Goal: Find specific page/section: Find specific page/section

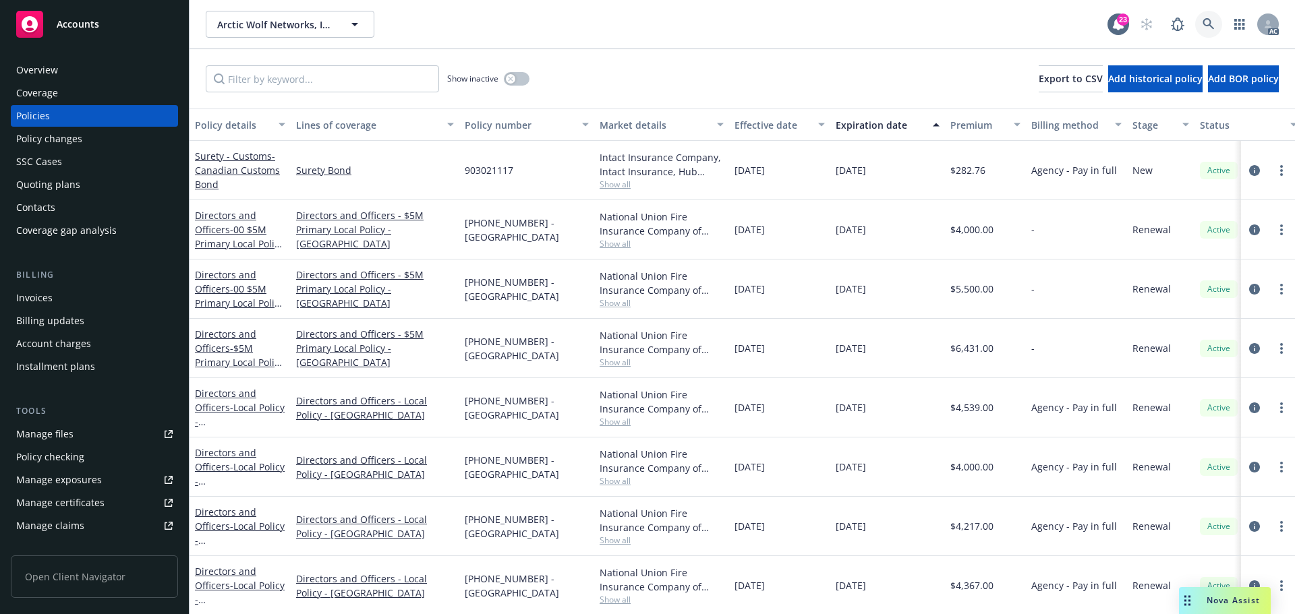
click at [1212, 22] on icon at bounding box center [1209, 24] width 12 height 12
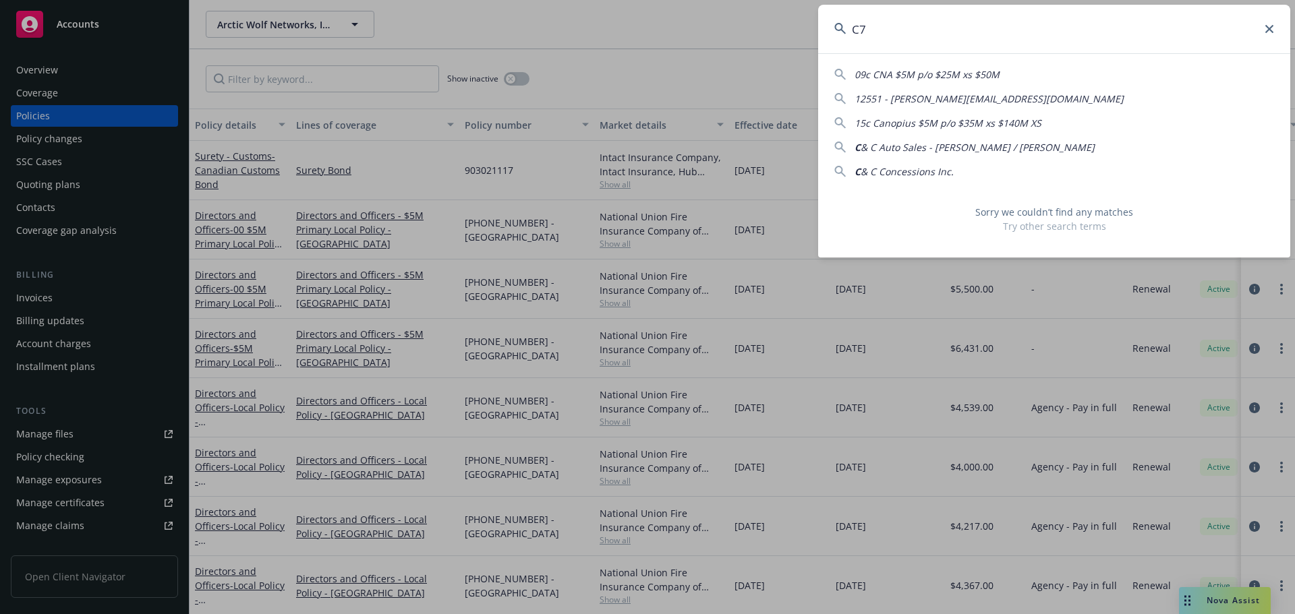
type input "C"
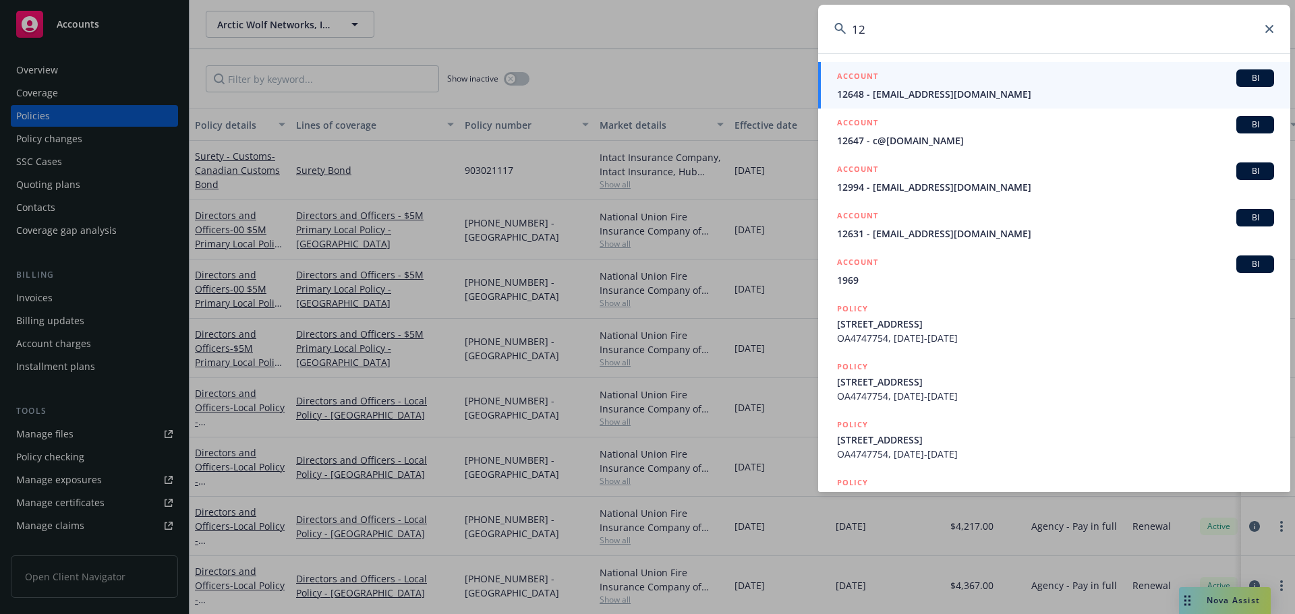
type input "1"
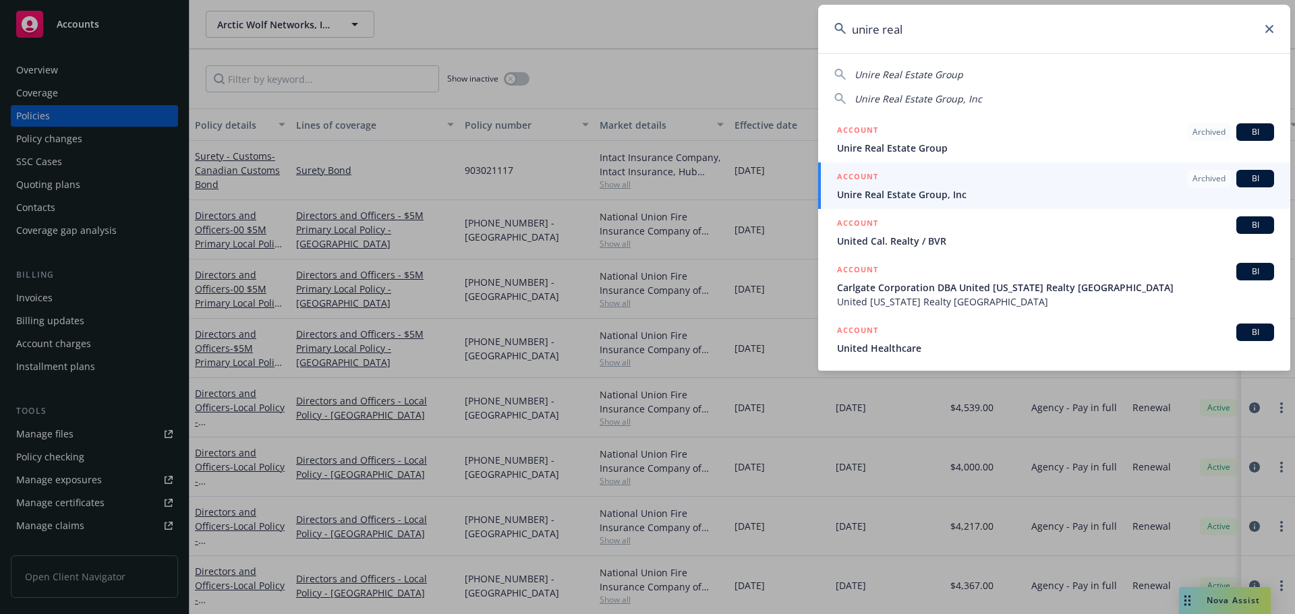
type input "unire real"
